Goal: Information Seeking & Learning: Learn about a topic

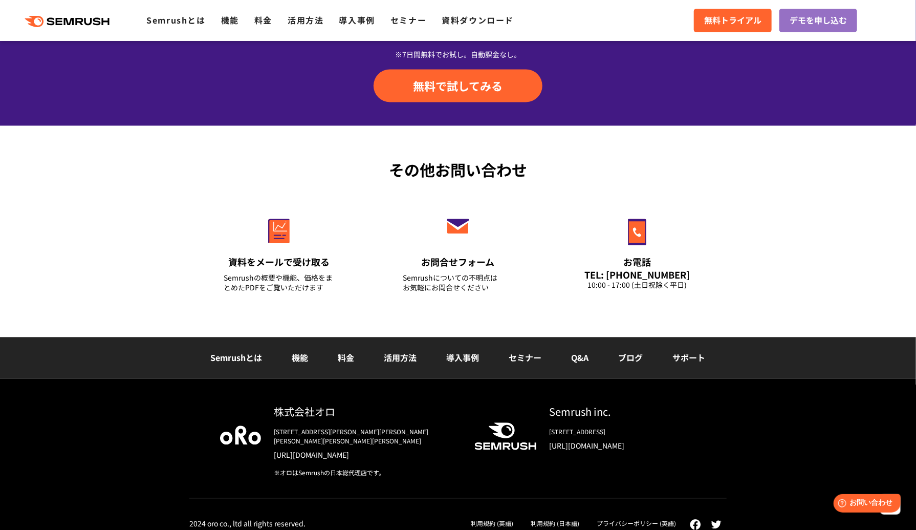
click at [313, 449] on link "[URL][DOMAIN_NAME]" at bounding box center [366, 454] width 184 height 10
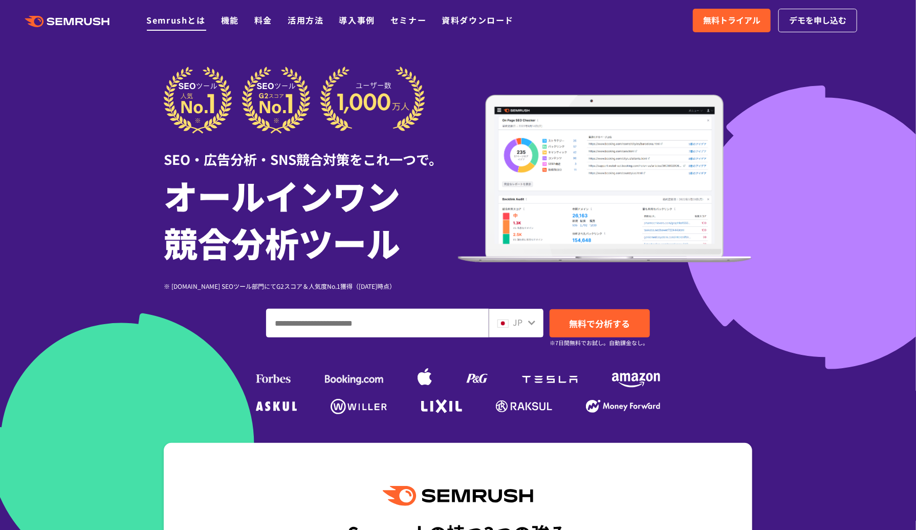
click at [187, 24] on link "Semrushとは" at bounding box center [175, 20] width 59 height 12
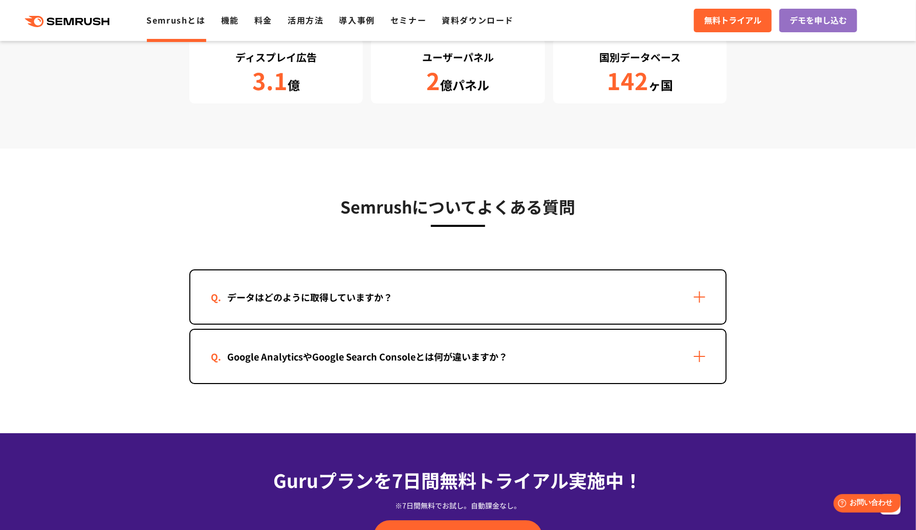
scroll to position [1944, 0]
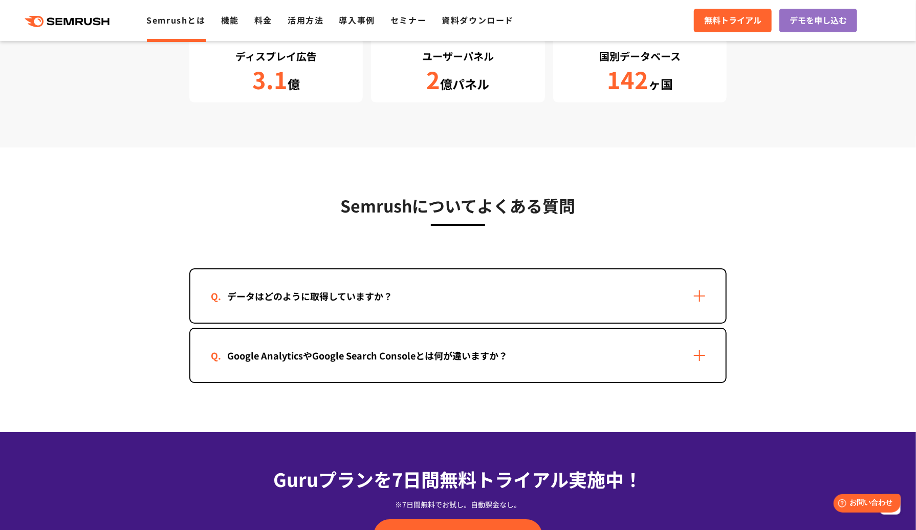
click at [330, 304] on div "データはどのように取得していますか？" at bounding box center [457, 295] width 535 height 53
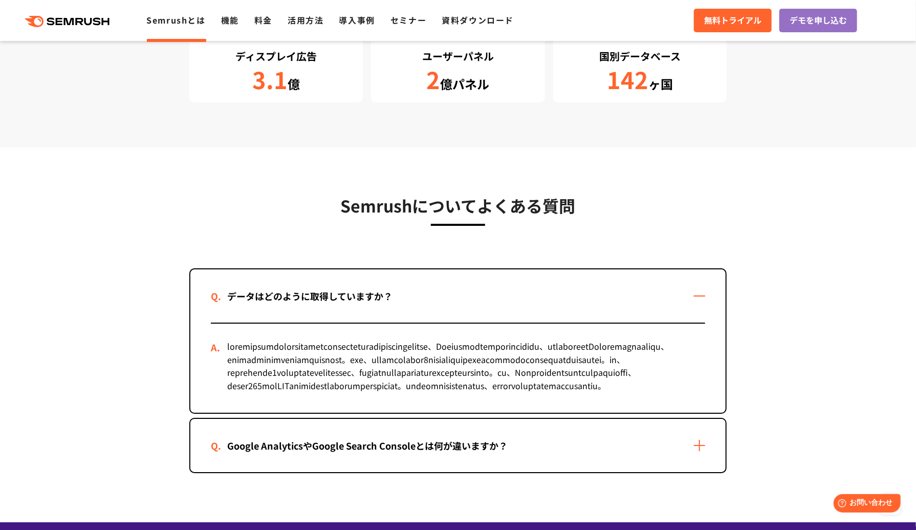
click at [395, 472] on div "Google AnalyticsやGoogle Search Consoleとは何が違いますか？" at bounding box center [457, 445] width 535 height 53
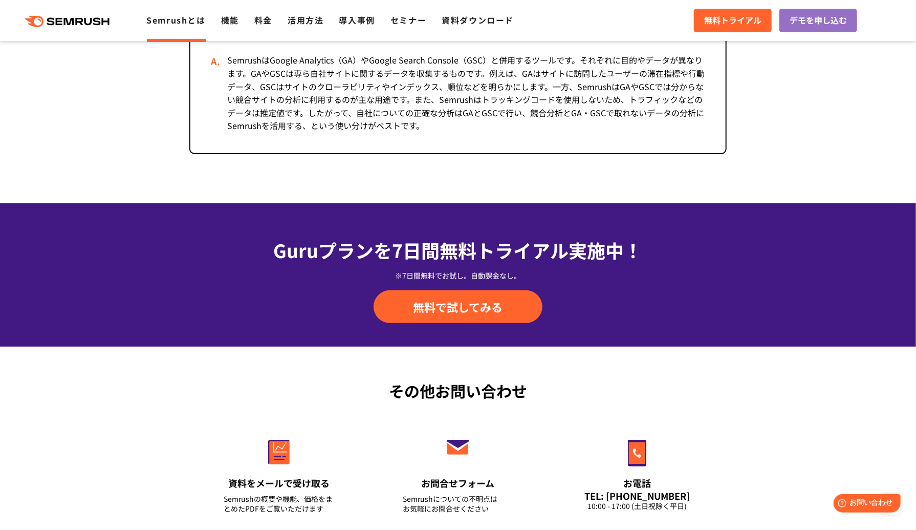
scroll to position [2558, 0]
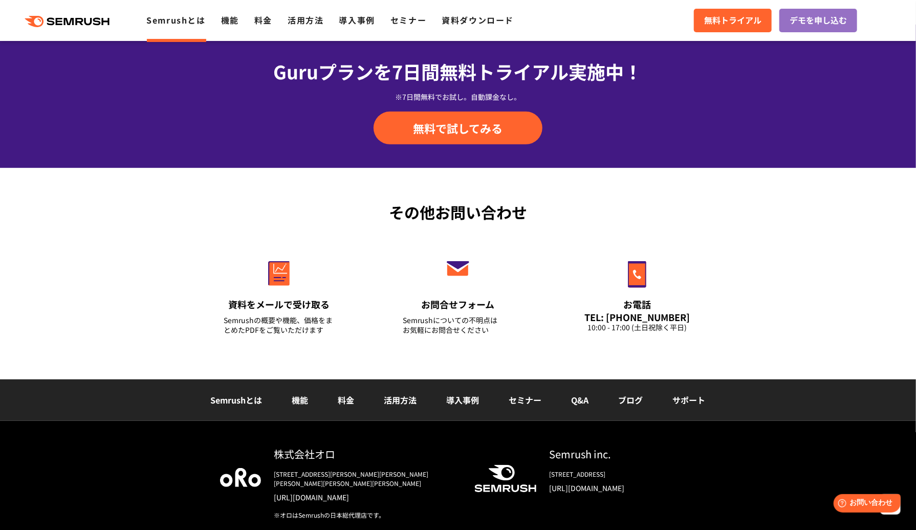
click at [569, 407] on li "Q&A" at bounding box center [580, 399] width 47 height 13
click at [582, 406] on link "Q&A" at bounding box center [580, 399] width 17 height 12
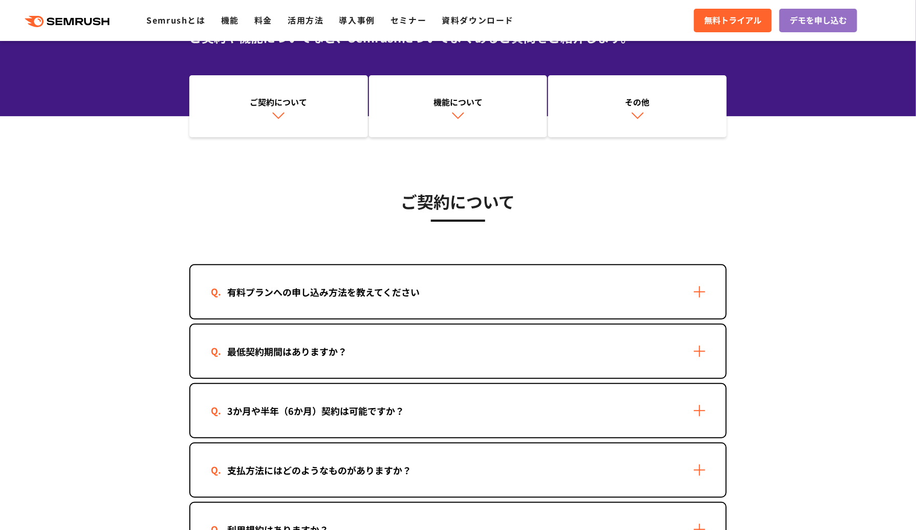
scroll to position [154, 0]
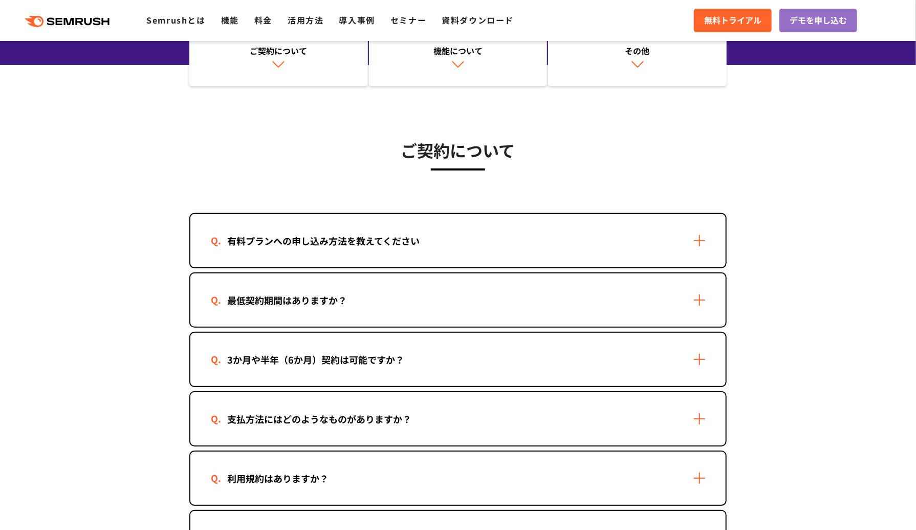
click at [234, 301] on div "最低契約期間はありますか？" at bounding box center [287, 300] width 152 height 15
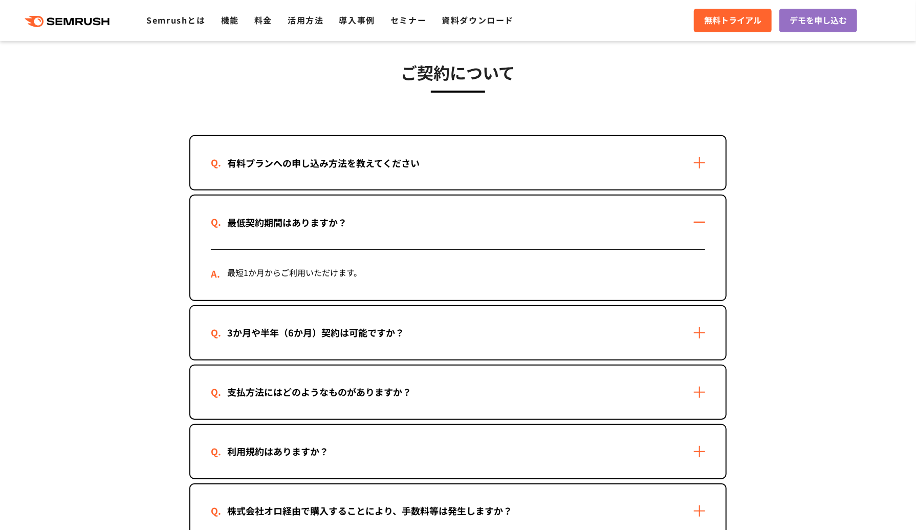
scroll to position [256, 0]
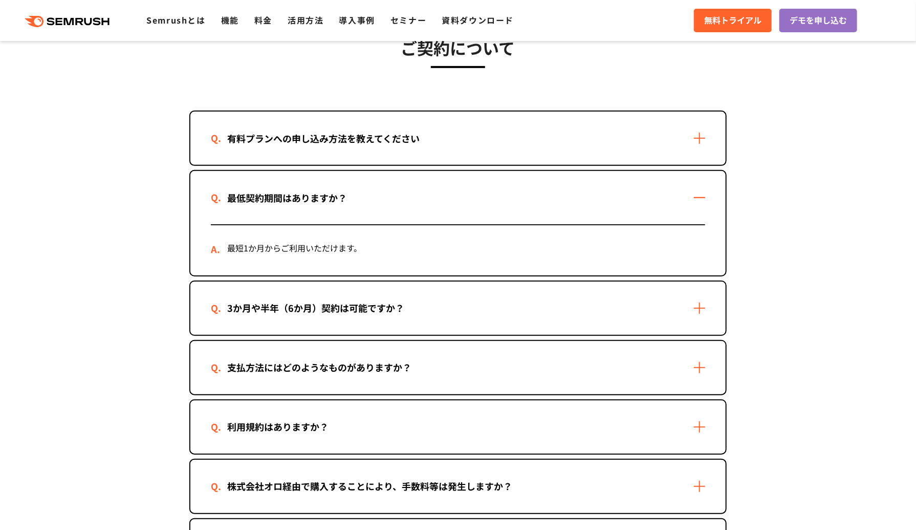
click at [281, 314] on div "3か月や半年（6か月）契約は可能ですか？" at bounding box center [316, 307] width 210 height 15
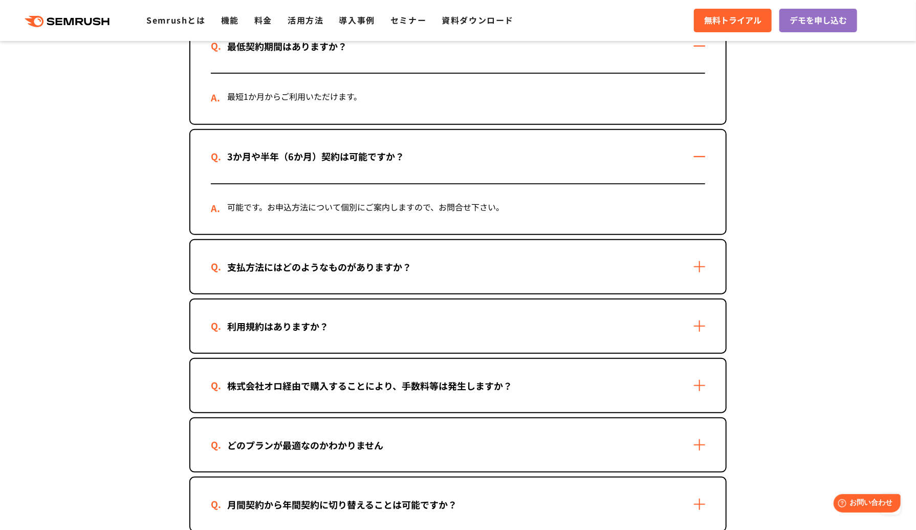
scroll to position [409, 0]
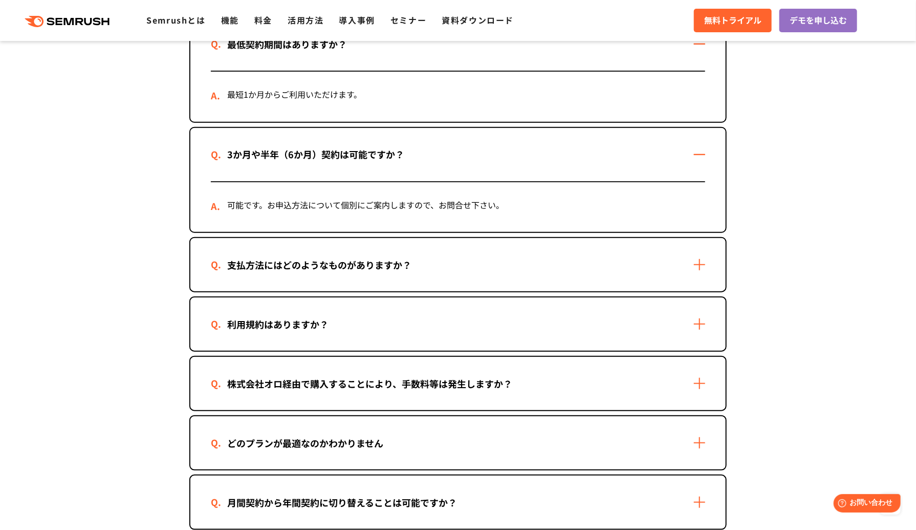
click at [252, 382] on div "株式会社オロ経由で購入することにより、手数料等は発生しますか？" at bounding box center [370, 383] width 318 height 15
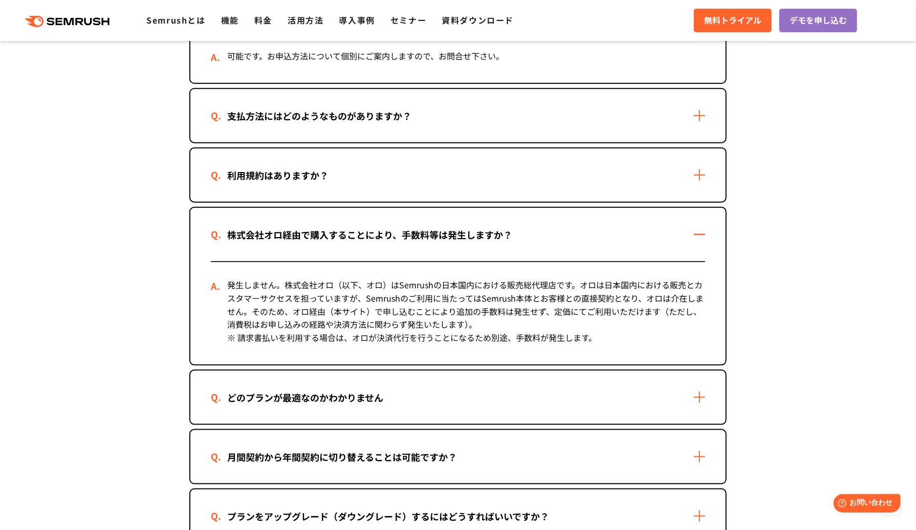
scroll to position [563, 0]
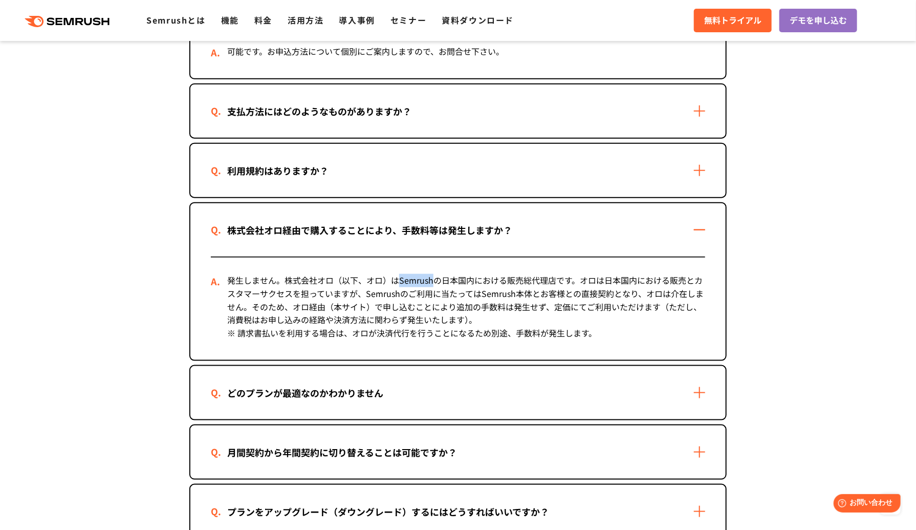
drag, startPoint x: 399, startPoint y: 278, endPoint x: 433, endPoint y: 279, distance: 34.3
click at [433, 279] on div "発生しません。株式会社オロ（以下、オロ）はSemrushの日本国内における販売総代理店です。オロは日本国内における販売とカスタマーサクセスを担っていますが、S…" at bounding box center [458, 308] width 494 height 102
click at [373, 388] on div "どのプランが最適なのかわかりません" at bounding box center [305, 392] width 189 height 15
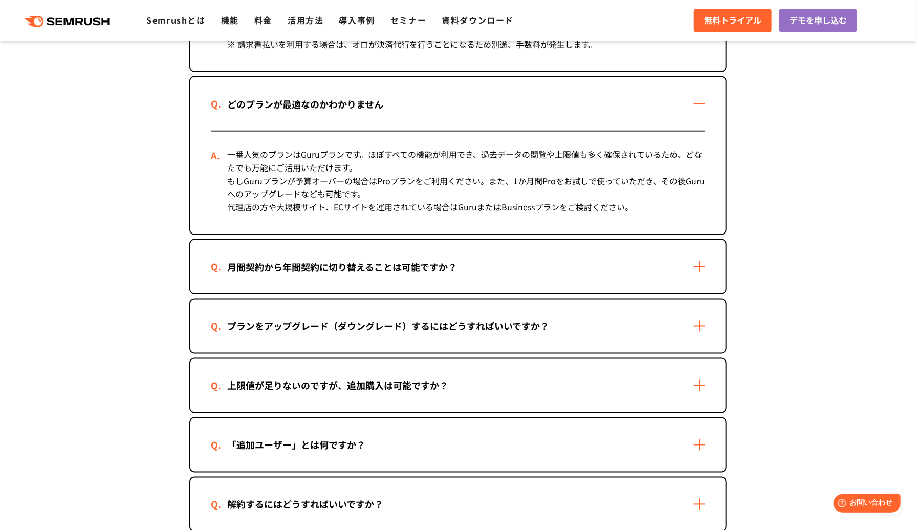
scroll to position [870, 0]
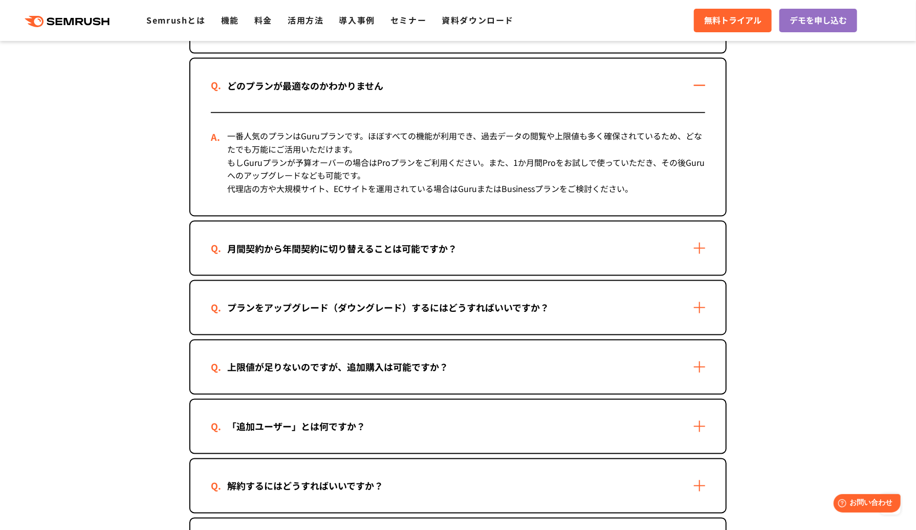
click at [257, 371] on div "上限値が足りないのですが、追加購入は可能ですか？" at bounding box center [457, 366] width 535 height 53
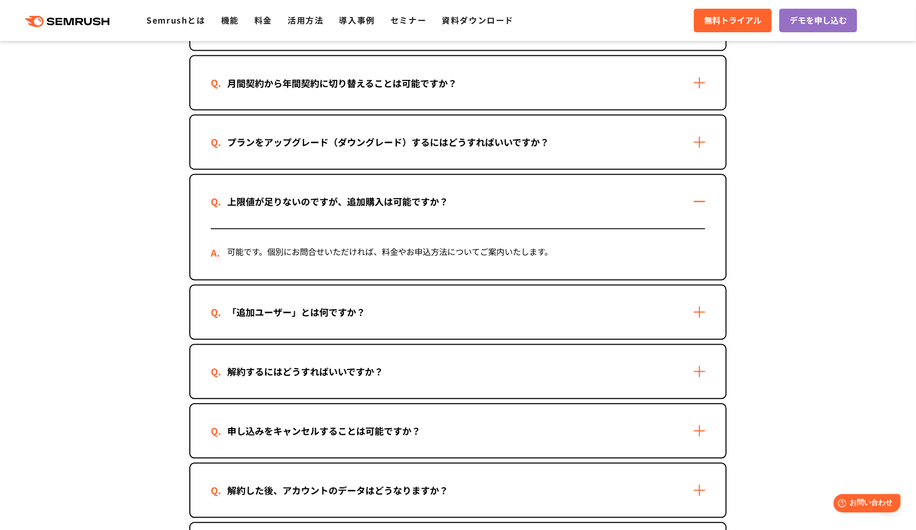
scroll to position [1075, 0]
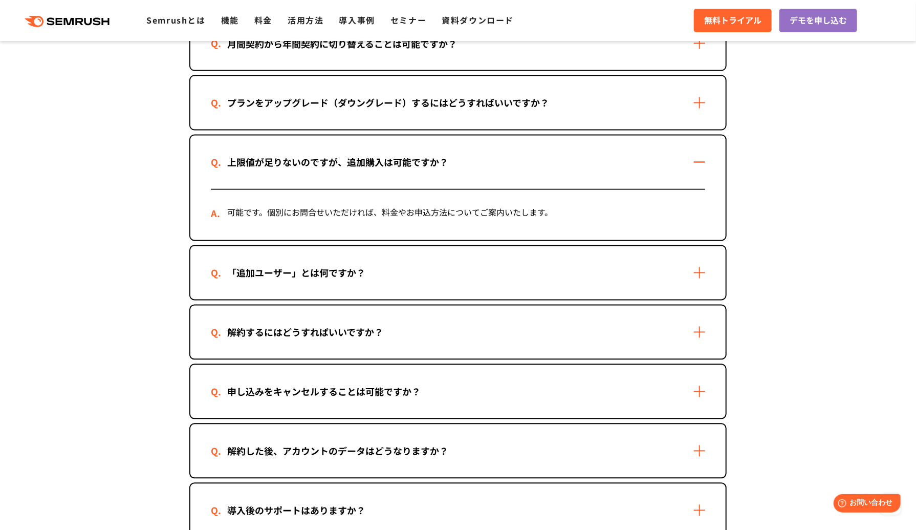
click at [217, 331] on div "解約するにはどうすればいいですか？" at bounding box center [305, 332] width 189 height 15
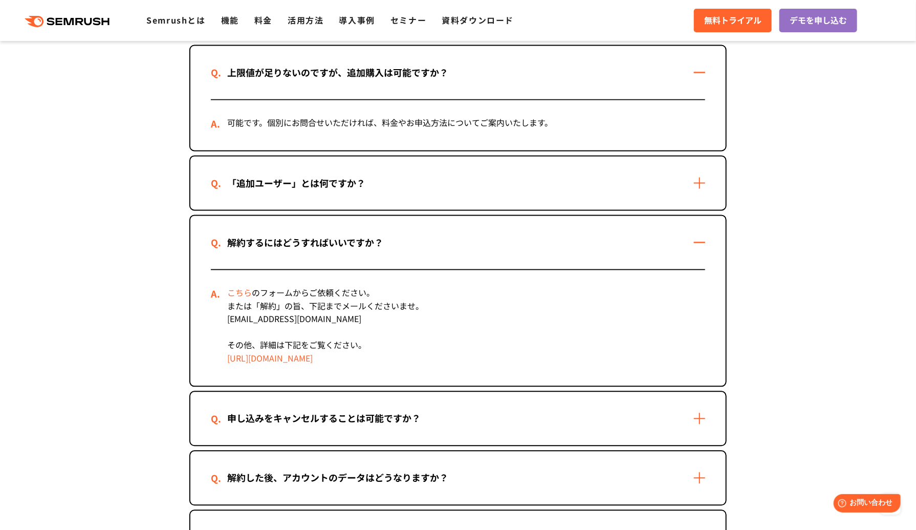
scroll to position [1177, 0]
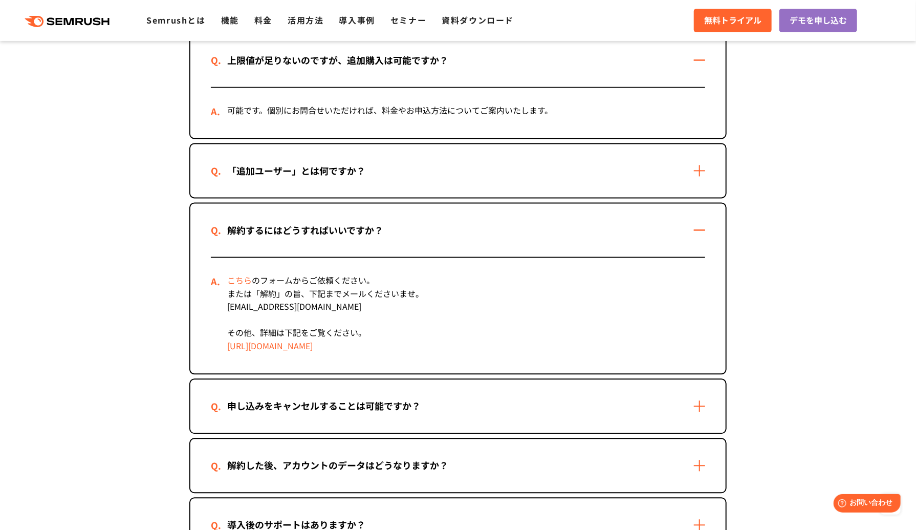
click at [259, 398] on div "申し込みをキャンセルすることは可能ですか？" at bounding box center [324, 405] width 226 height 15
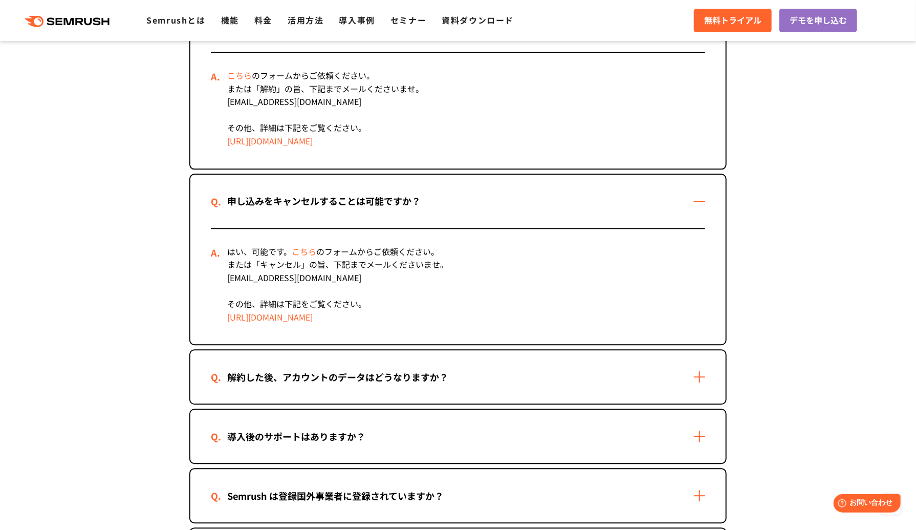
scroll to position [1433, 0]
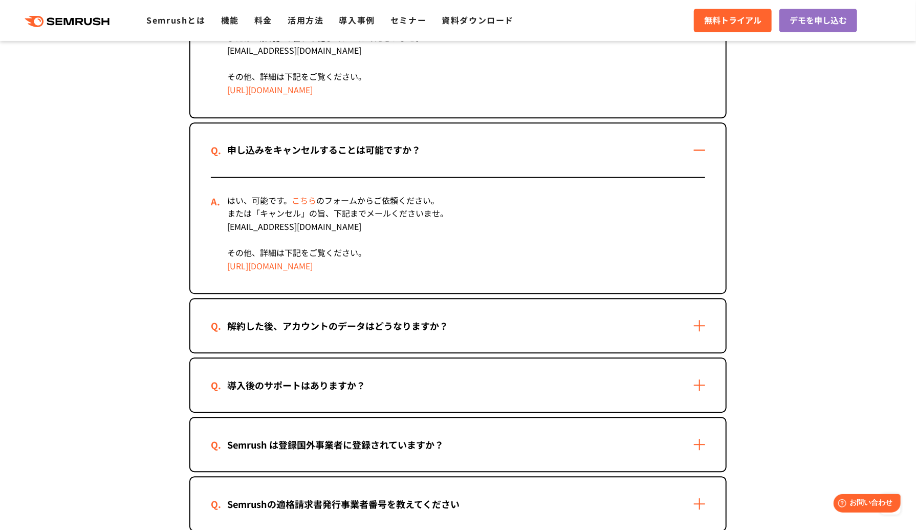
click at [268, 319] on div "解約した後、アカウントのデータはどうなりますか？" at bounding box center [338, 325] width 254 height 15
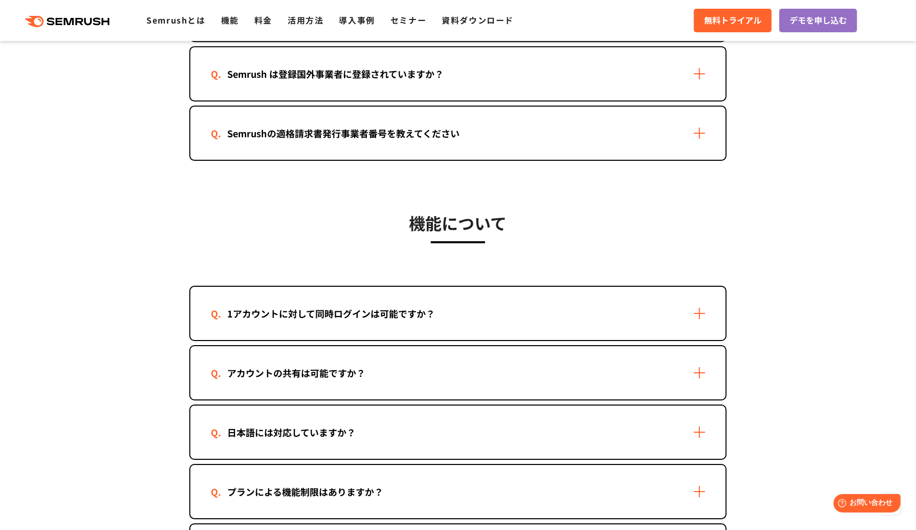
scroll to position [1944, 0]
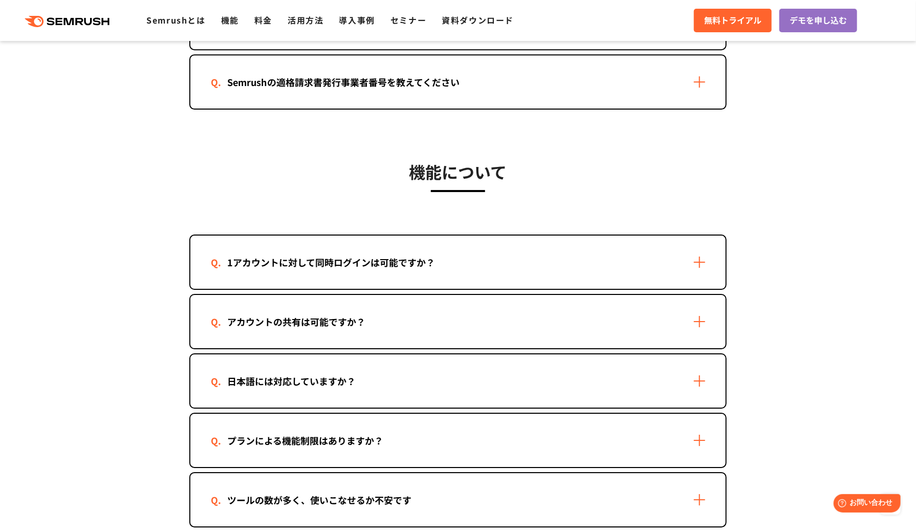
click at [238, 262] on div "1アカウントに対して同時ログインは可能ですか？" at bounding box center [457, 261] width 535 height 53
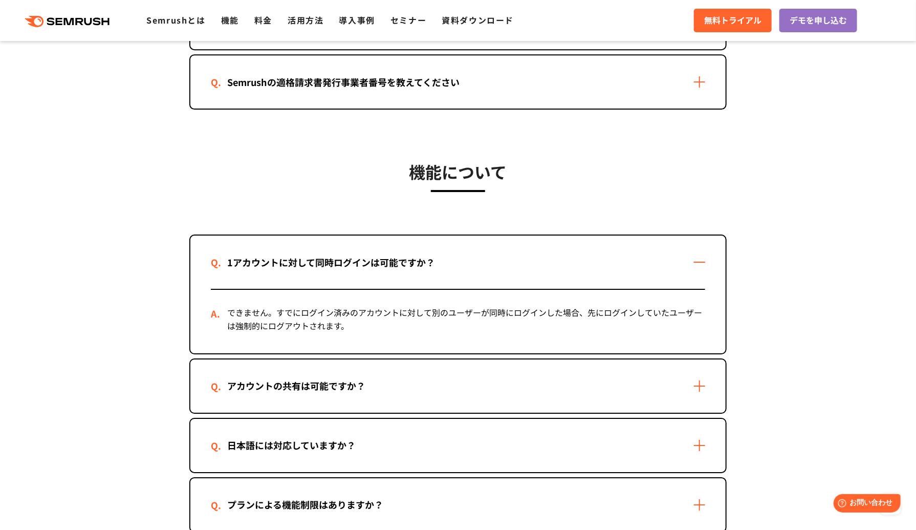
click at [274, 378] on div "アカウントの共有は可能ですか？" at bounding box center [296, 385] width 171 height 15
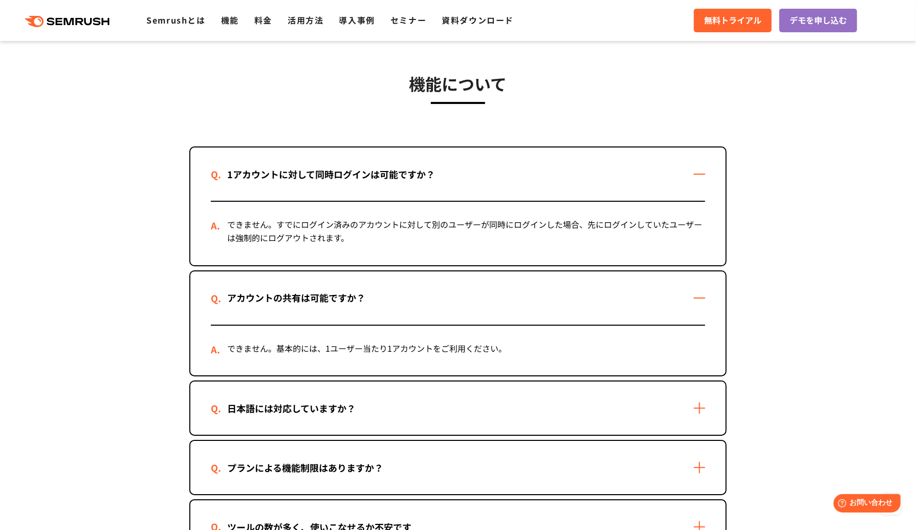
scroll to position [2047, 0]
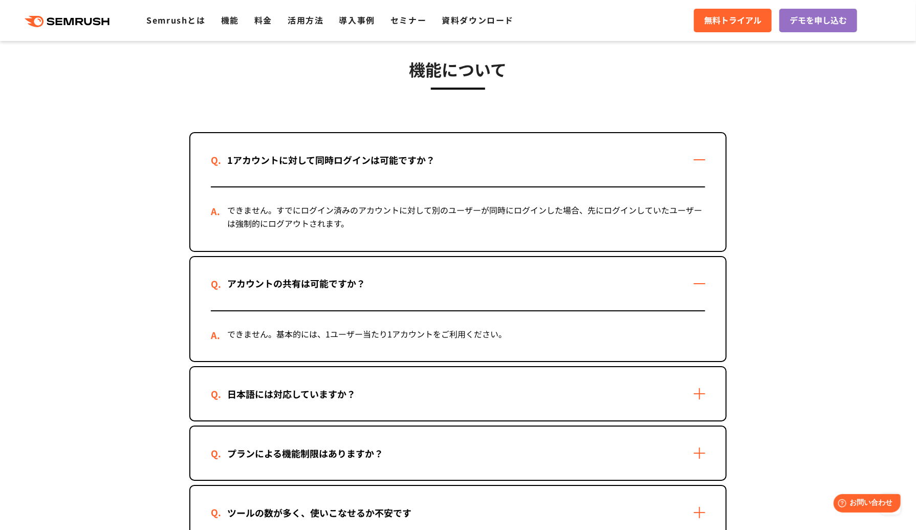
click at [326, 386] on div "日本語には対応していますか？" at bounding box center [291, 393] width 161 height 15
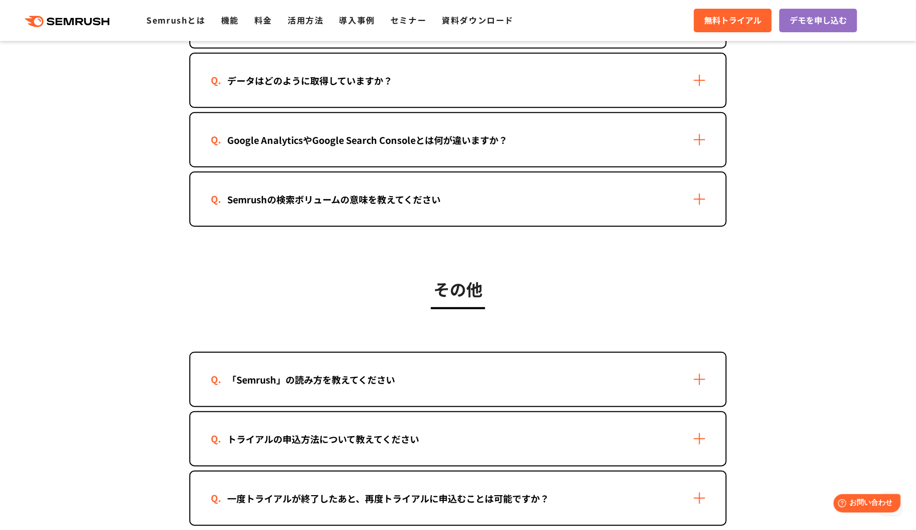
scroll to position [2610, 0]
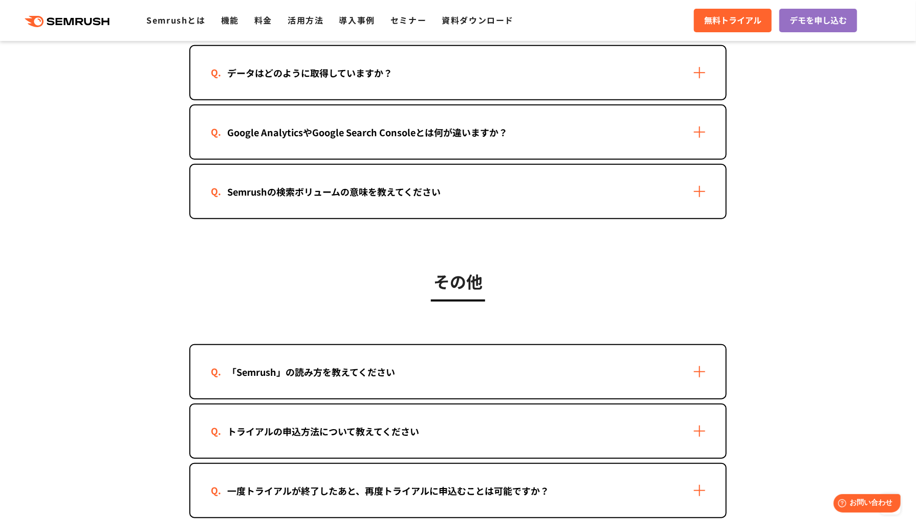
click at [244, 364] on div "「Semrush」の読み方を教えてください" at bounding box center [311, 371] width 201 height 15
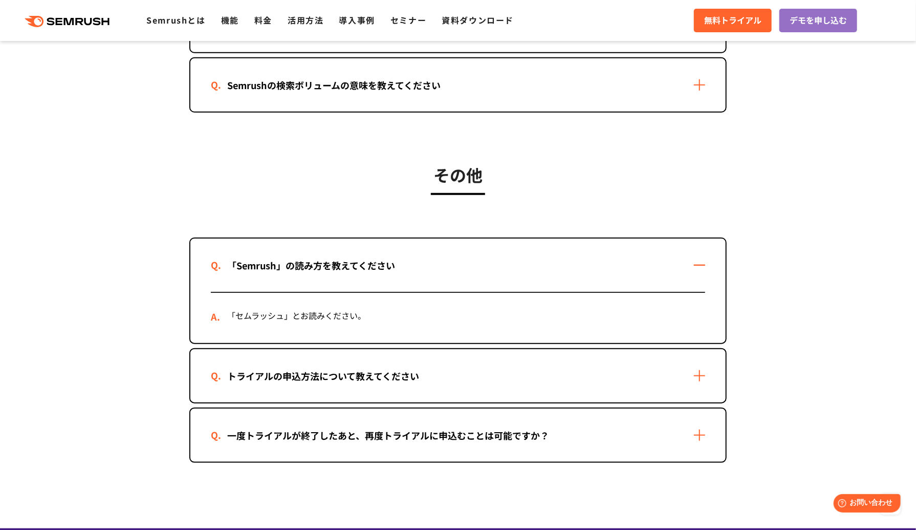
scroll to position [2763, 0]
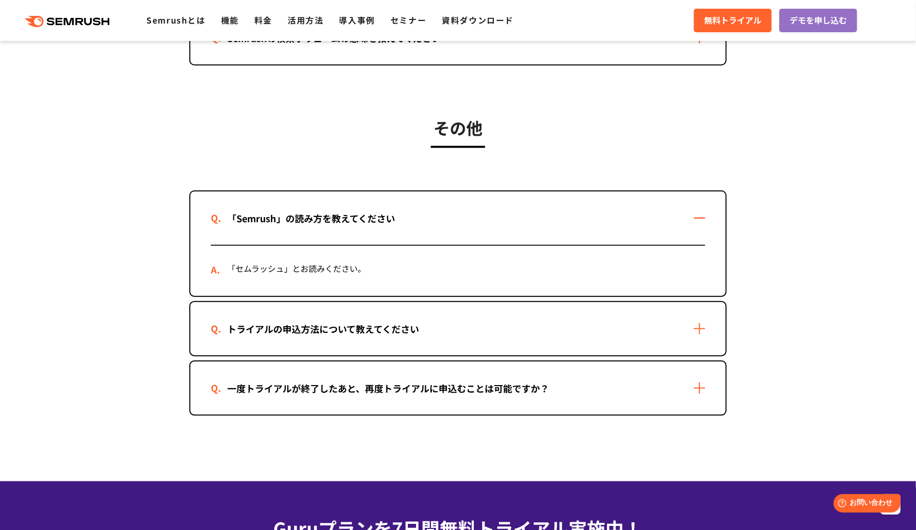
click at [309, 381] on div "一度トライアルが終了したあと、再度トライアルに申込むことは可能ですか？" at bounding box center [388, 388] width 355 height 15
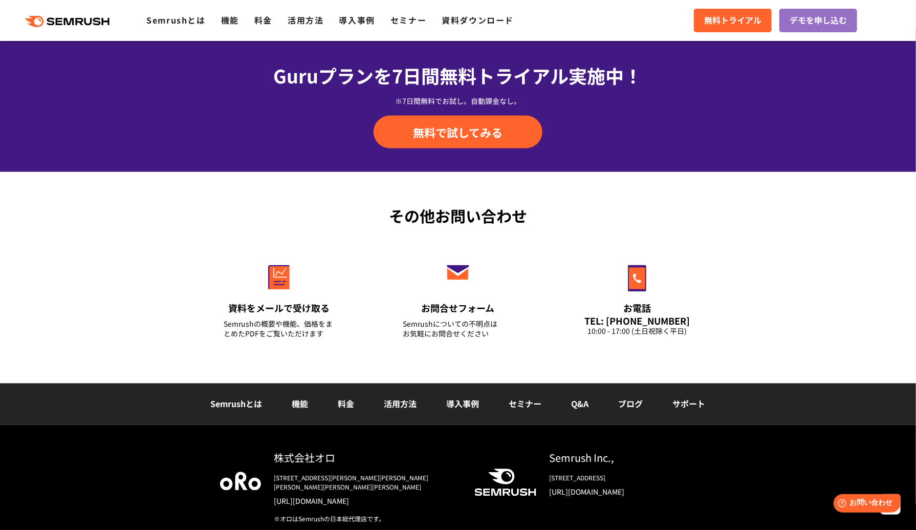
scroll to position [3301, 0]
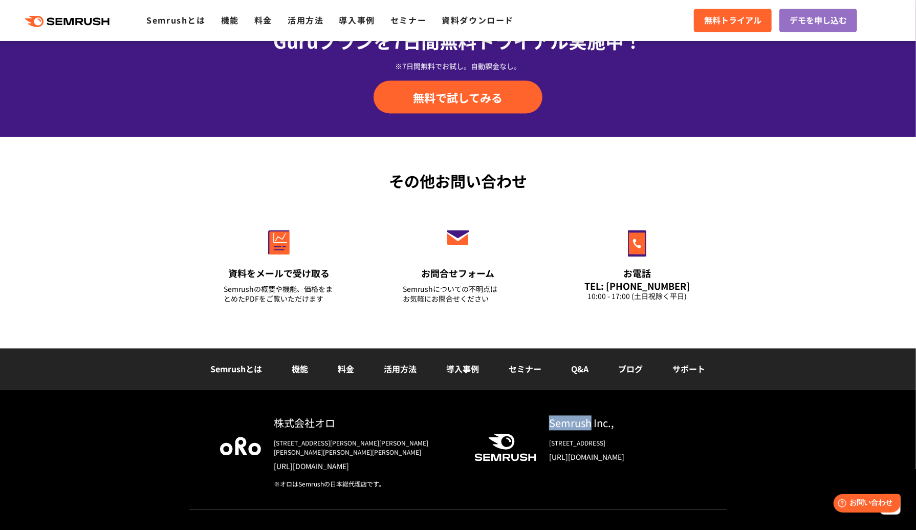
drag, startPoint x: 550, startPoint y: 410, endPoint x: 589, endPoint y: 414, distance: 40.2
click at [589, 415] on div "Semrush Inc.," at bounding box center [622, 422] width 147 height 15
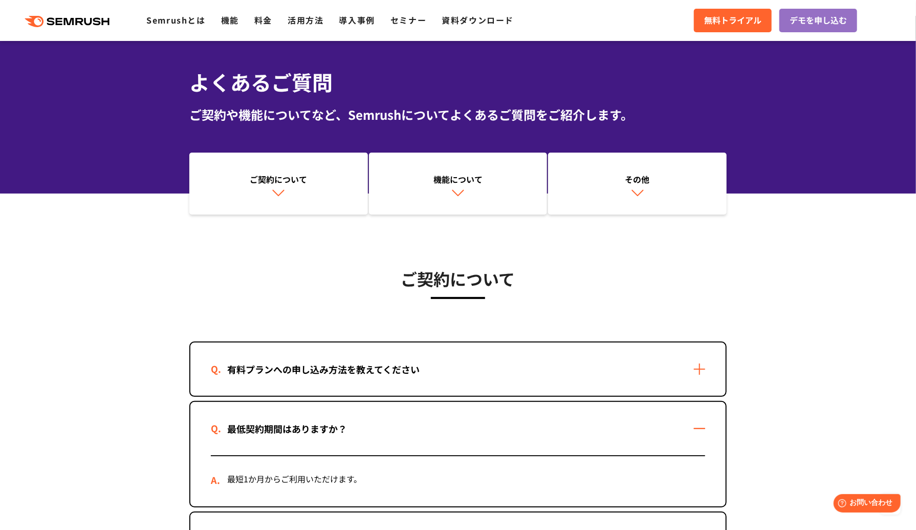
scroll to position [0, 0]
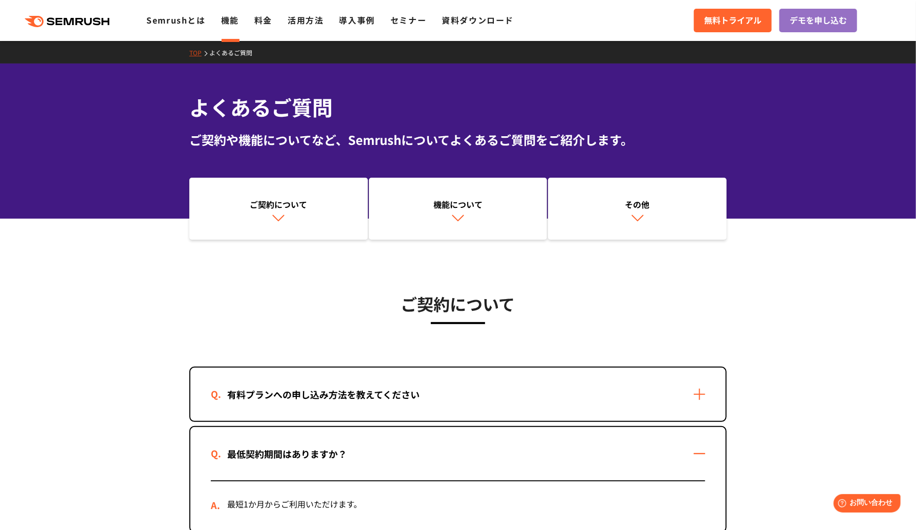
click at [231, 23] on link "機能" at bounding box center [230, 20] width 18 height 12
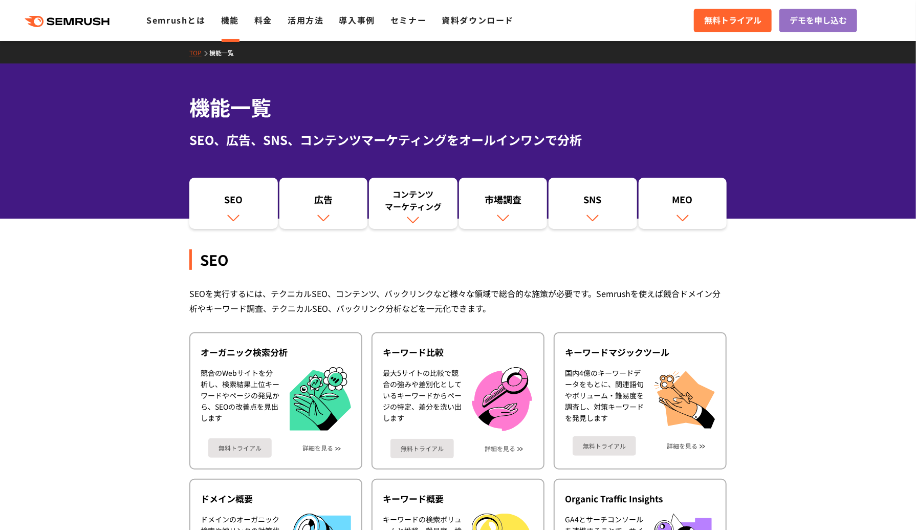
click at [260, 18] on link "料金" at bounding box center [263, 20] width 18 height 12
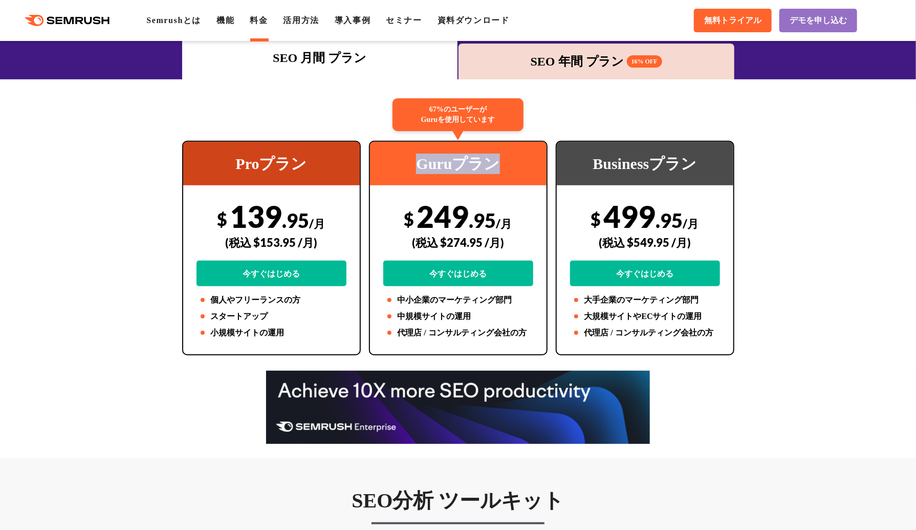
drag, startPoint x: 418, startPoint y: 164, endPoint x: 512, endPoint y: 169, distance: 94.3
click at [512, 169] on div "Guruプラン" at bounding box center [458, 163] width 177 height 43
copy div "Guruプラン"
